Goal: Download file/media

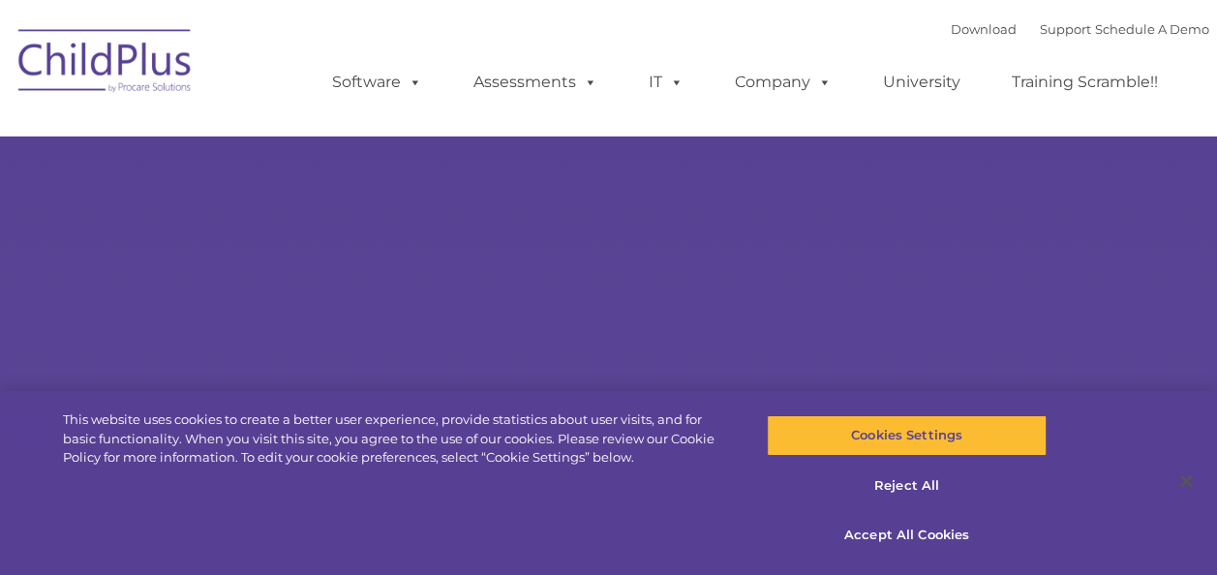
select select "MEDIUM"
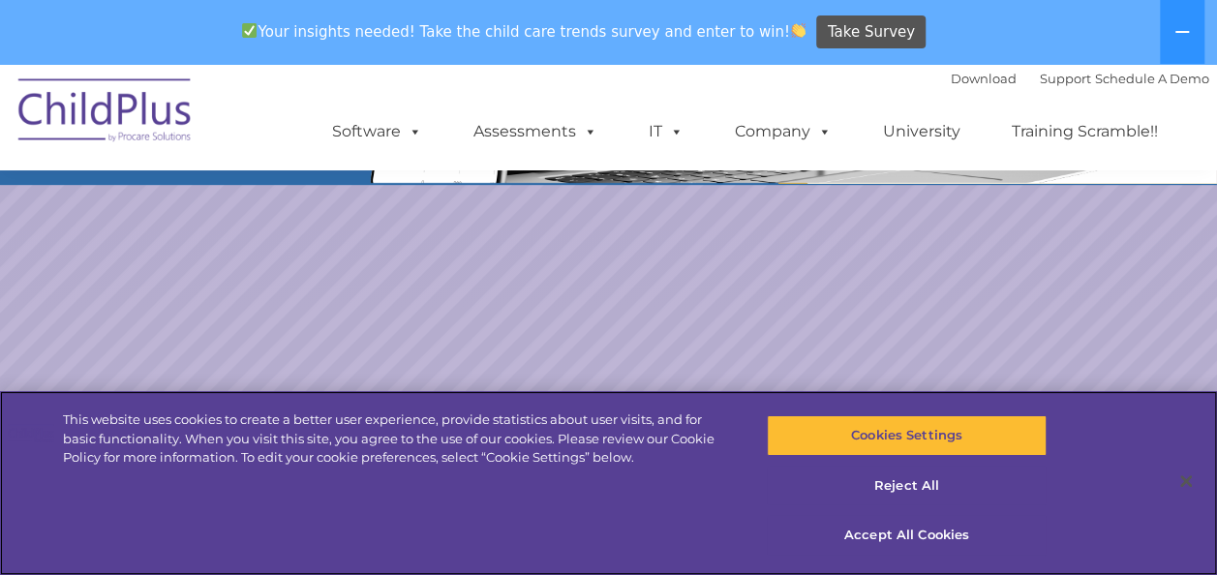
scroll to position [365, 0]
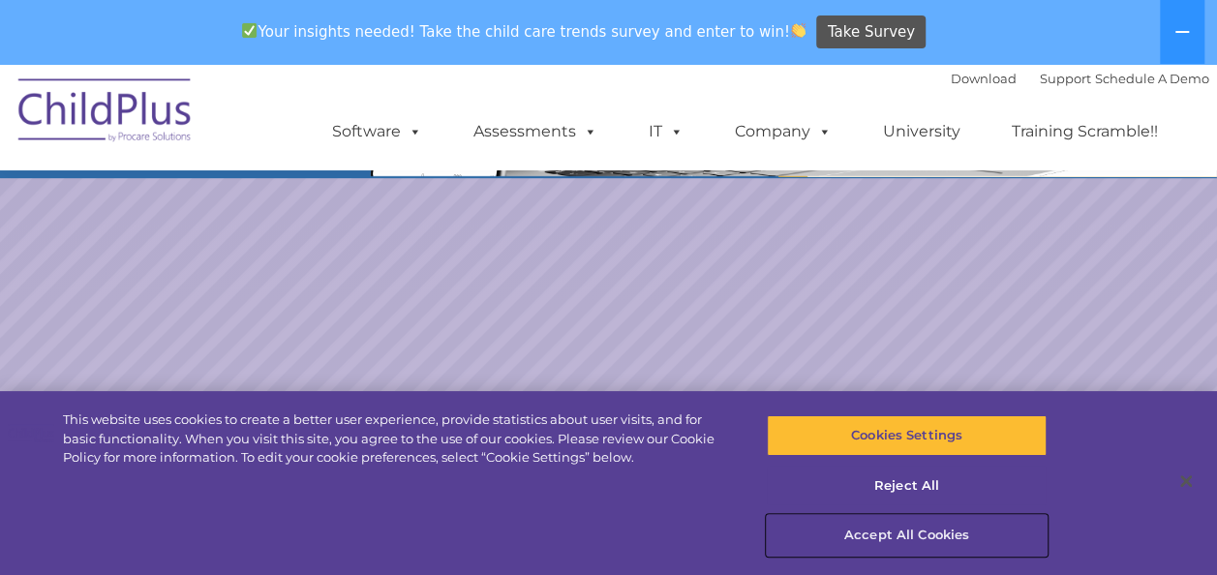
click at [902, 527] on button "Accept All Cookies" at bounding box center [907, 535] width 280 height 41
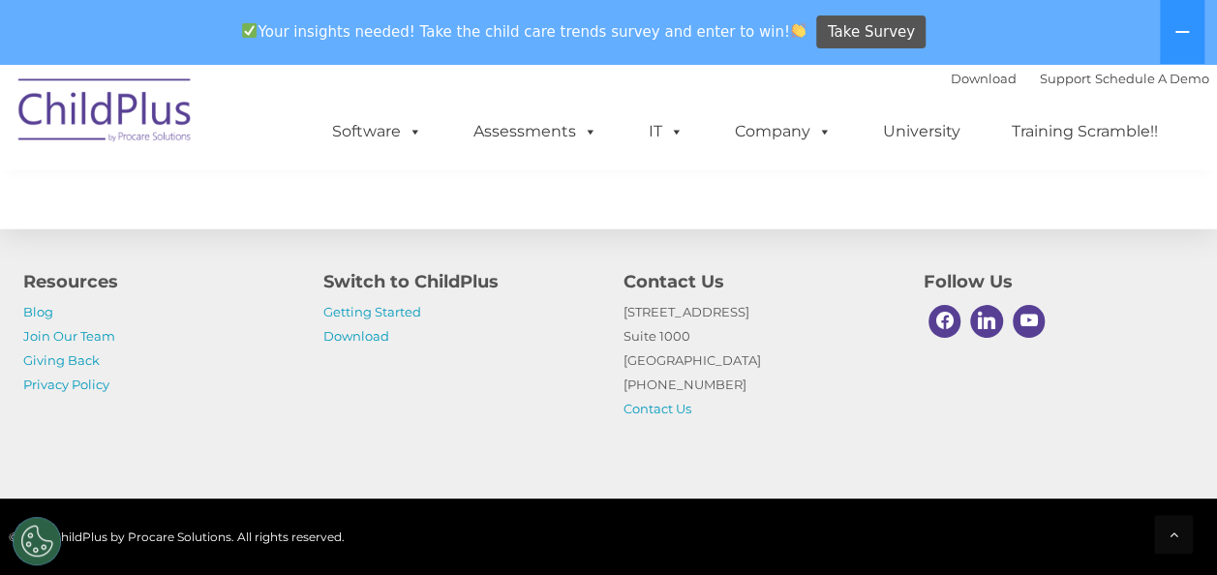
scroll to position [2368, 0]
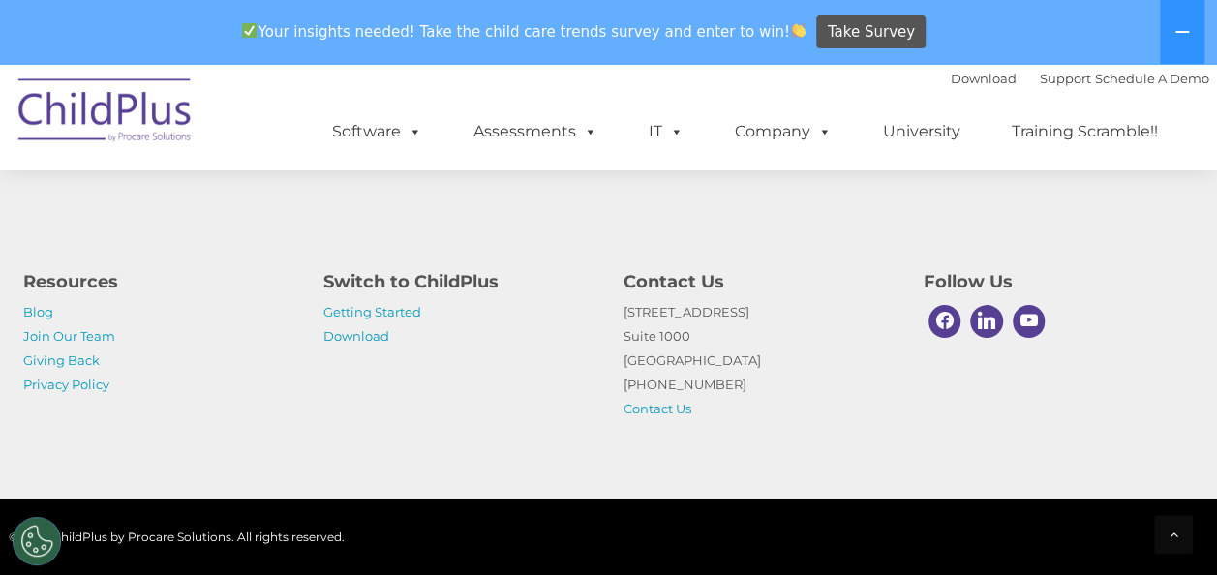
click at [89, 119] on img at bounding box center [106, 113] width 194 height 97
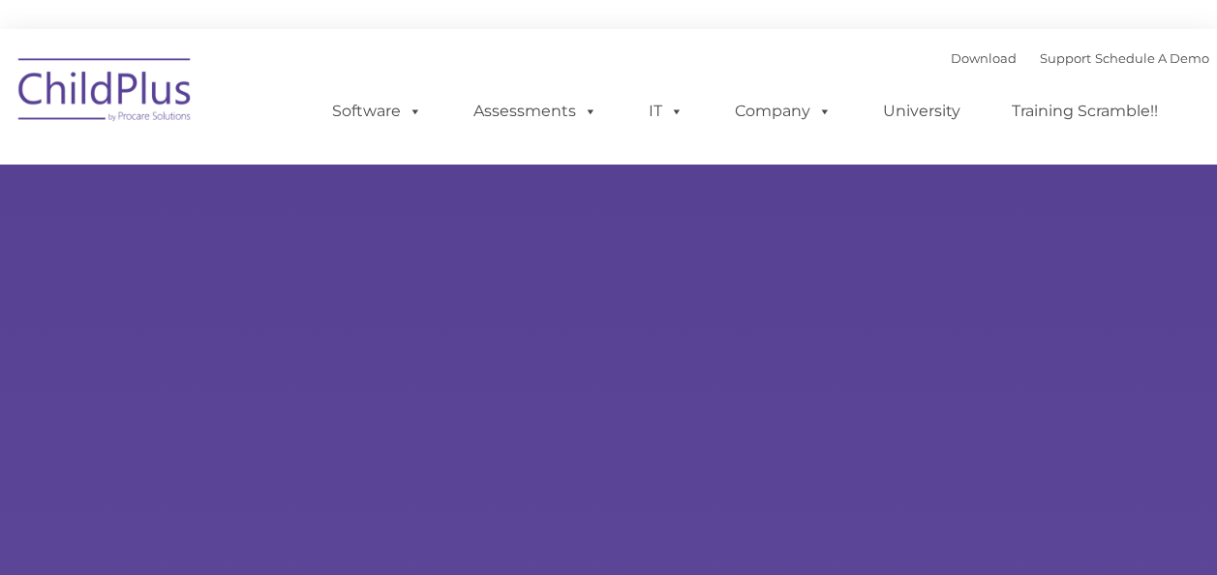
type input ""
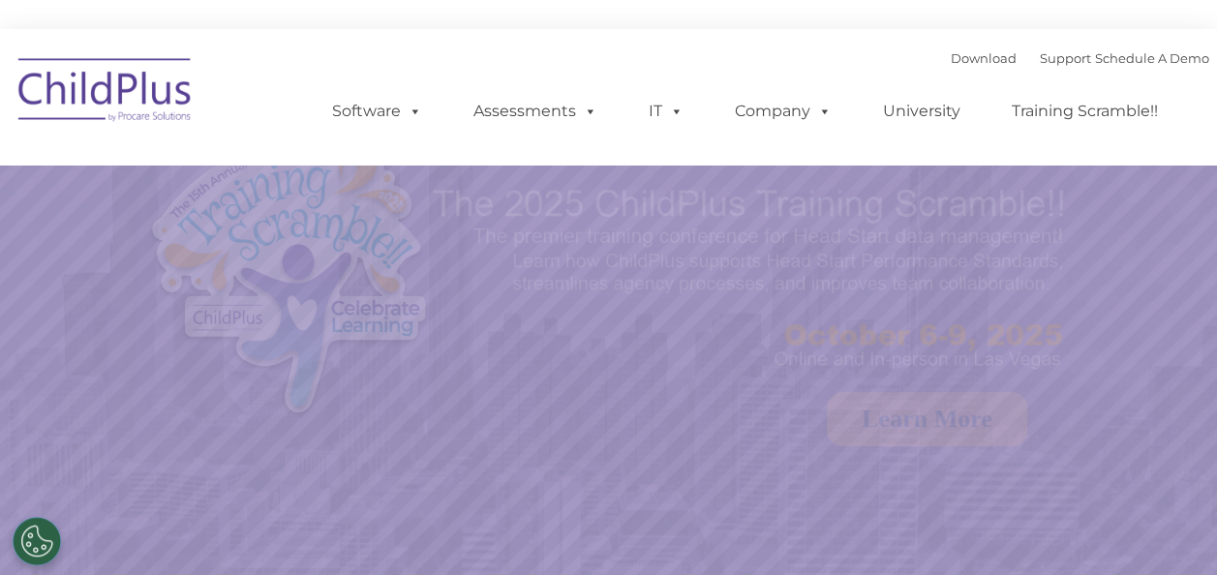
select select "MEDIUM"
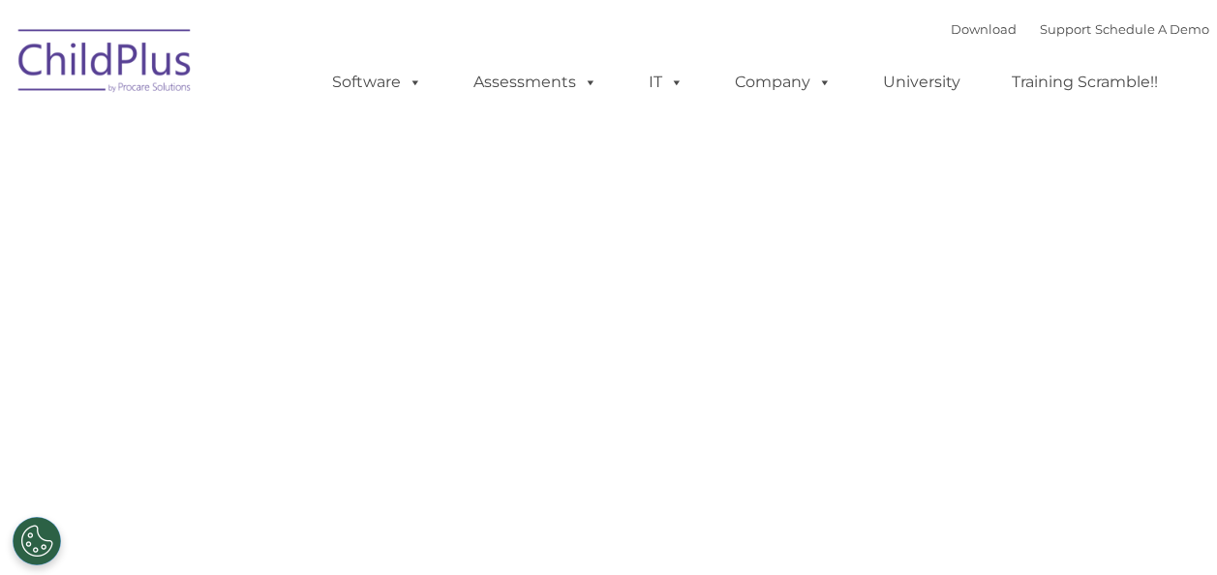
type input ""
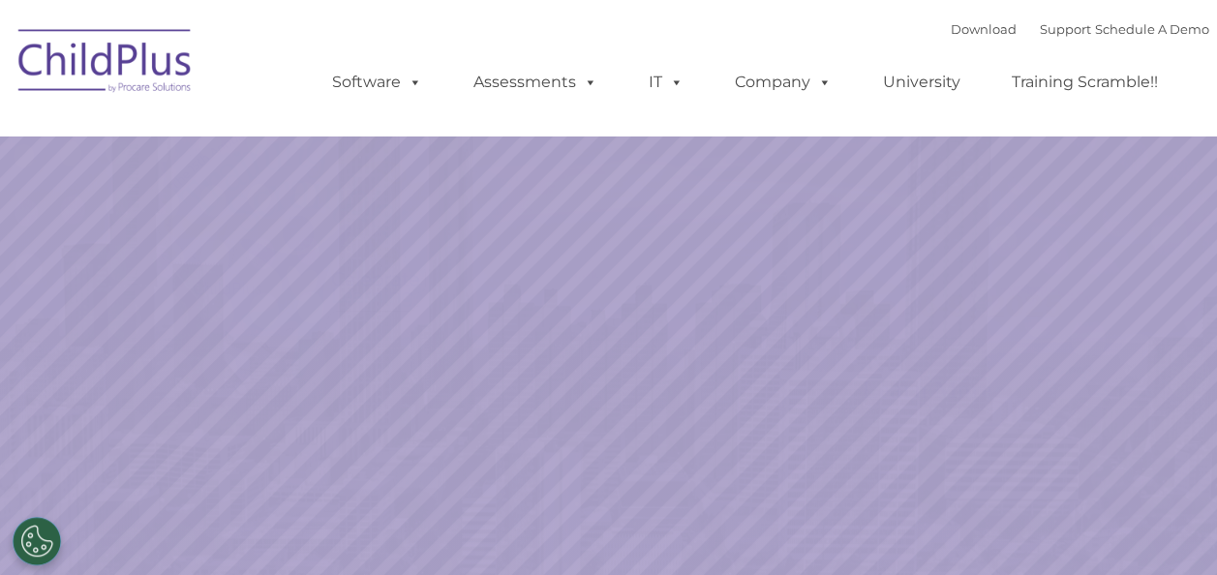
select select "MEDIUM"
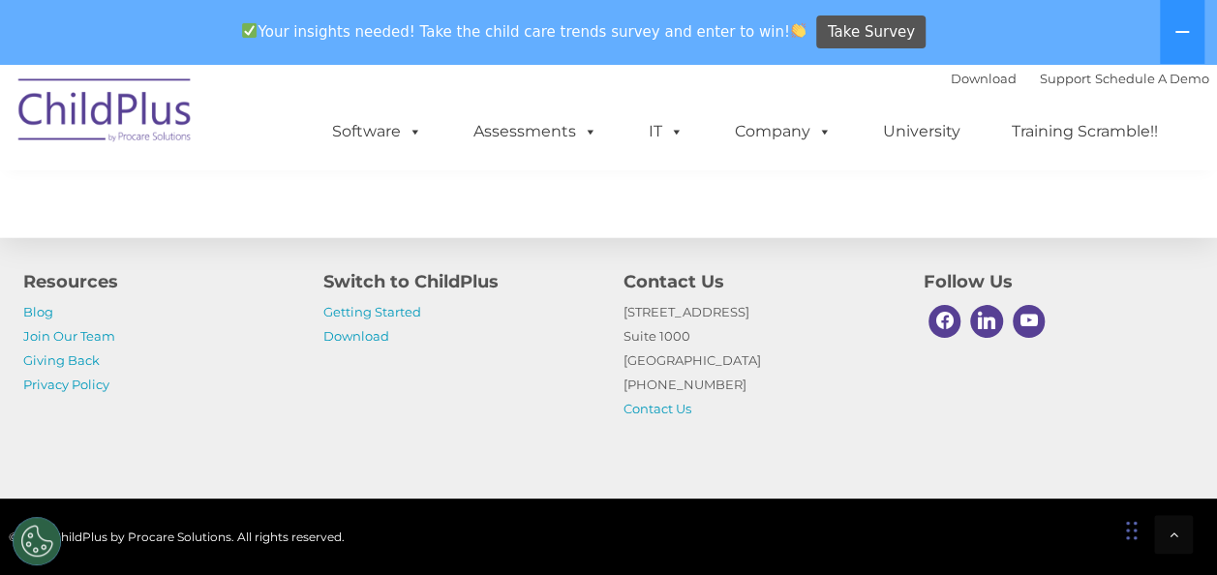
scroll to position [2299, 0]
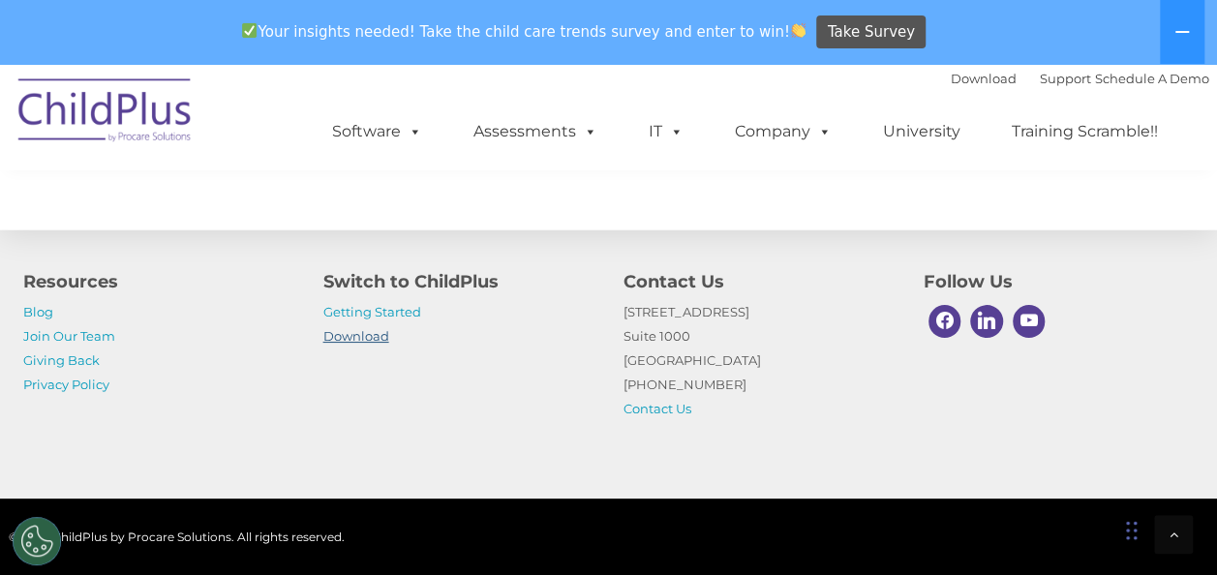
click at [356, 334] on link "Download" at bounding box center [356, 335] width 66 height 15
